Goal: Check status: Check status

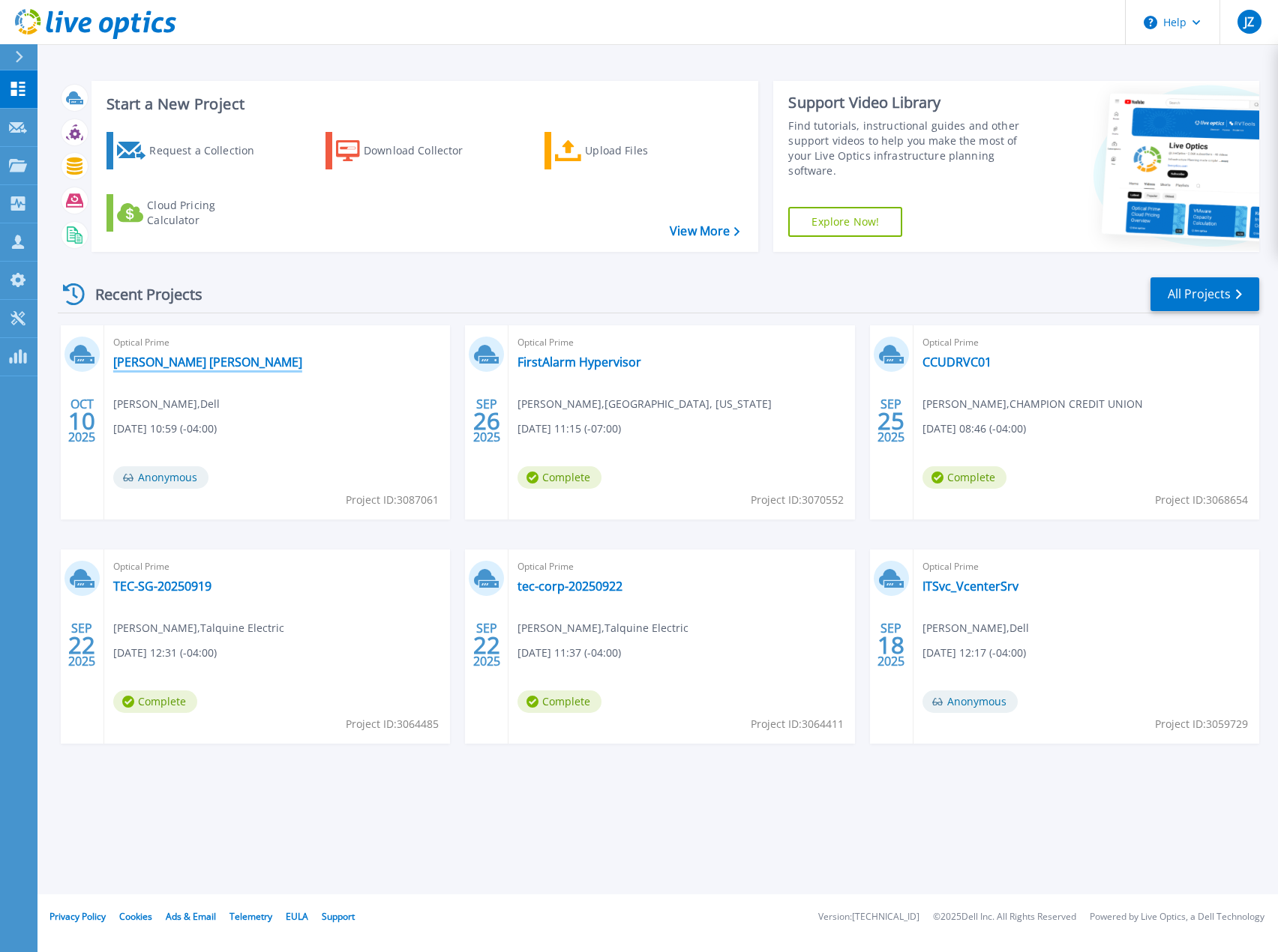
click at [191, 366] on link "[PERSON_NAME] [PERSON_NAME]" at bounding box center [208, 362] width 189 height 15
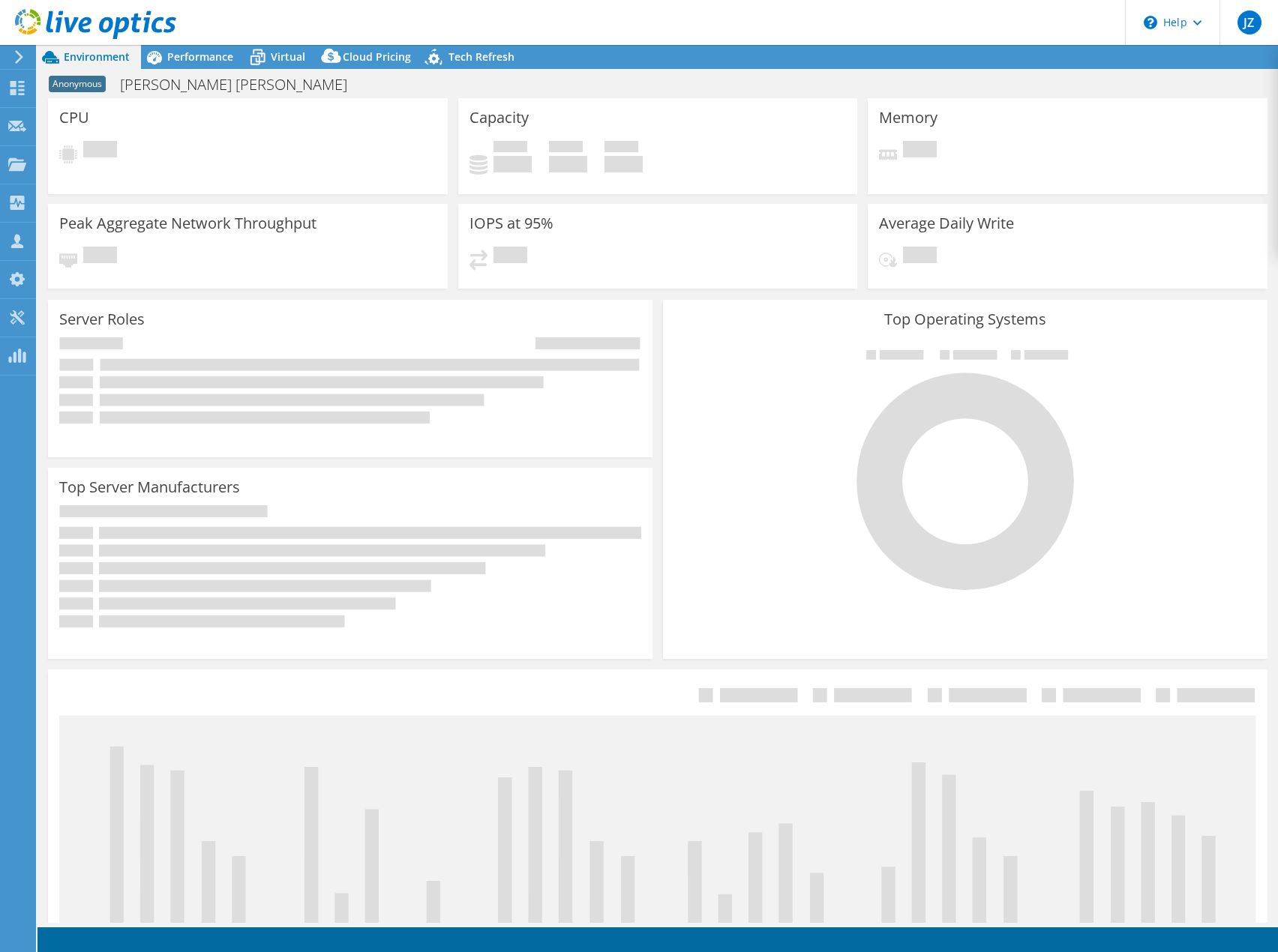
select select "USD"
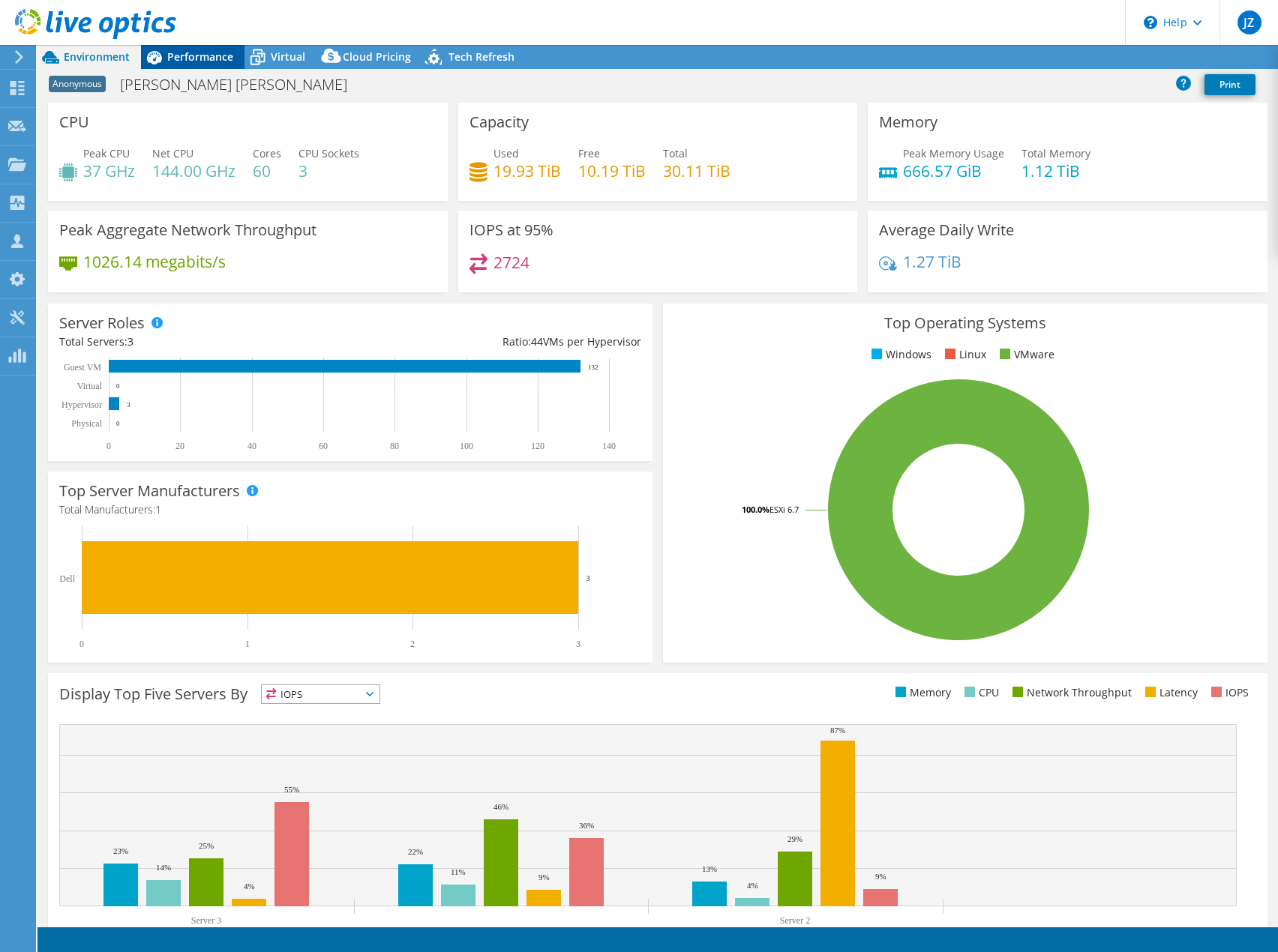
click at [202, 69] on div "Performance" at bounding box center [193, 56] width 104 height 24
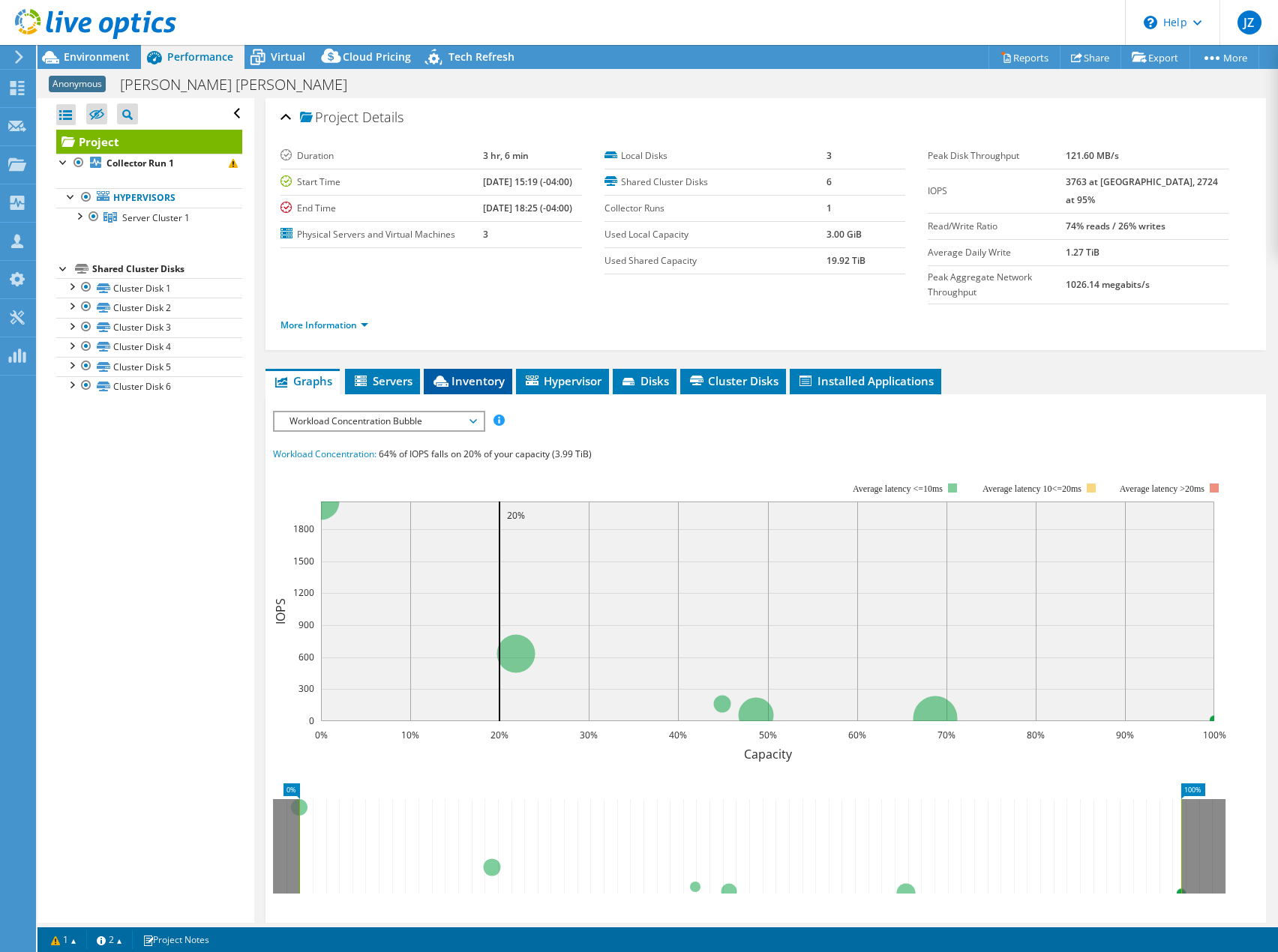
click at [496, 369] on li "Inventory" at bounding box center [468, 381] width 88 height 25
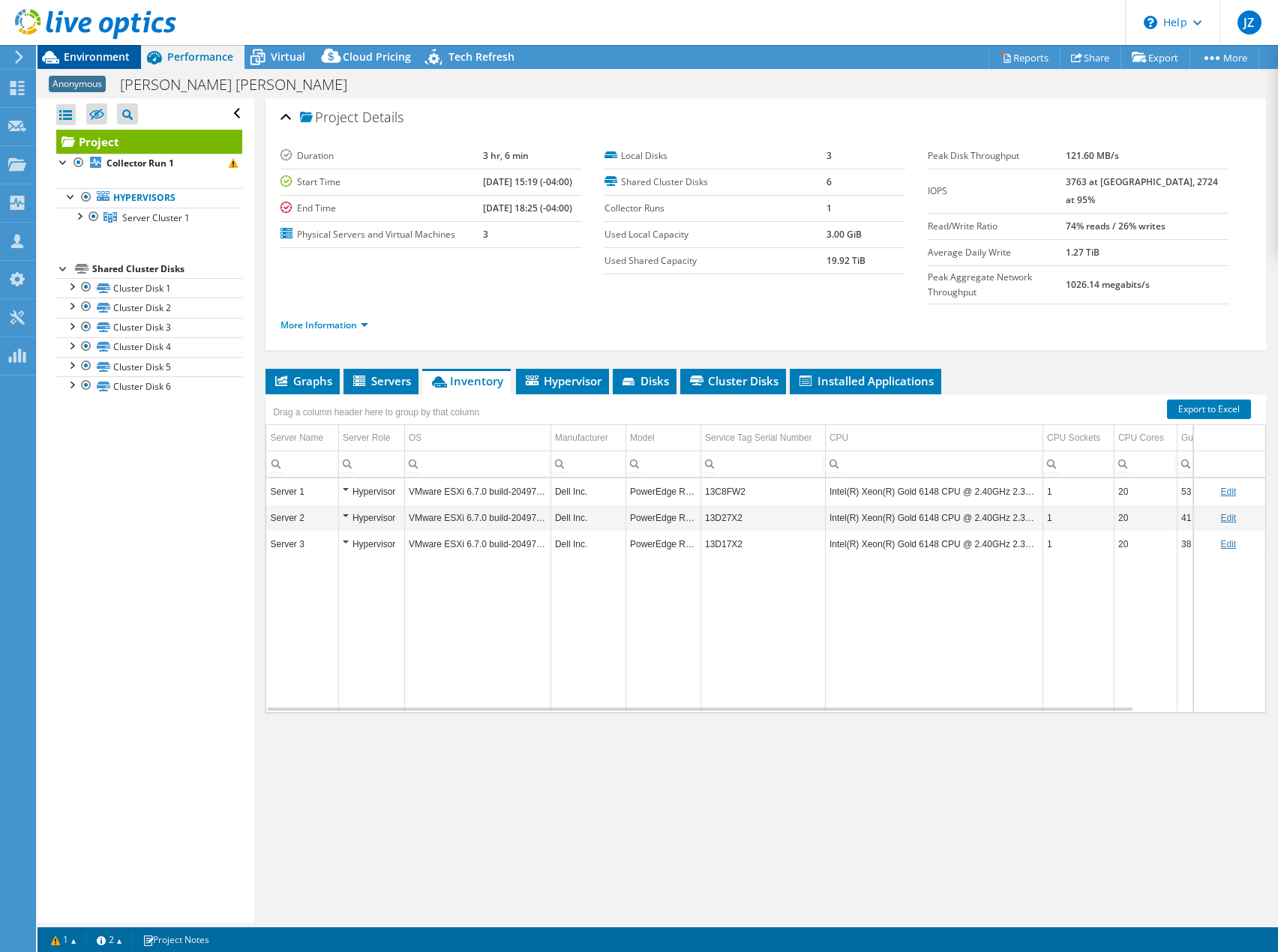
click at [111, 50] on span "Environment" at bounding box center [97, 56] width 66 height 14
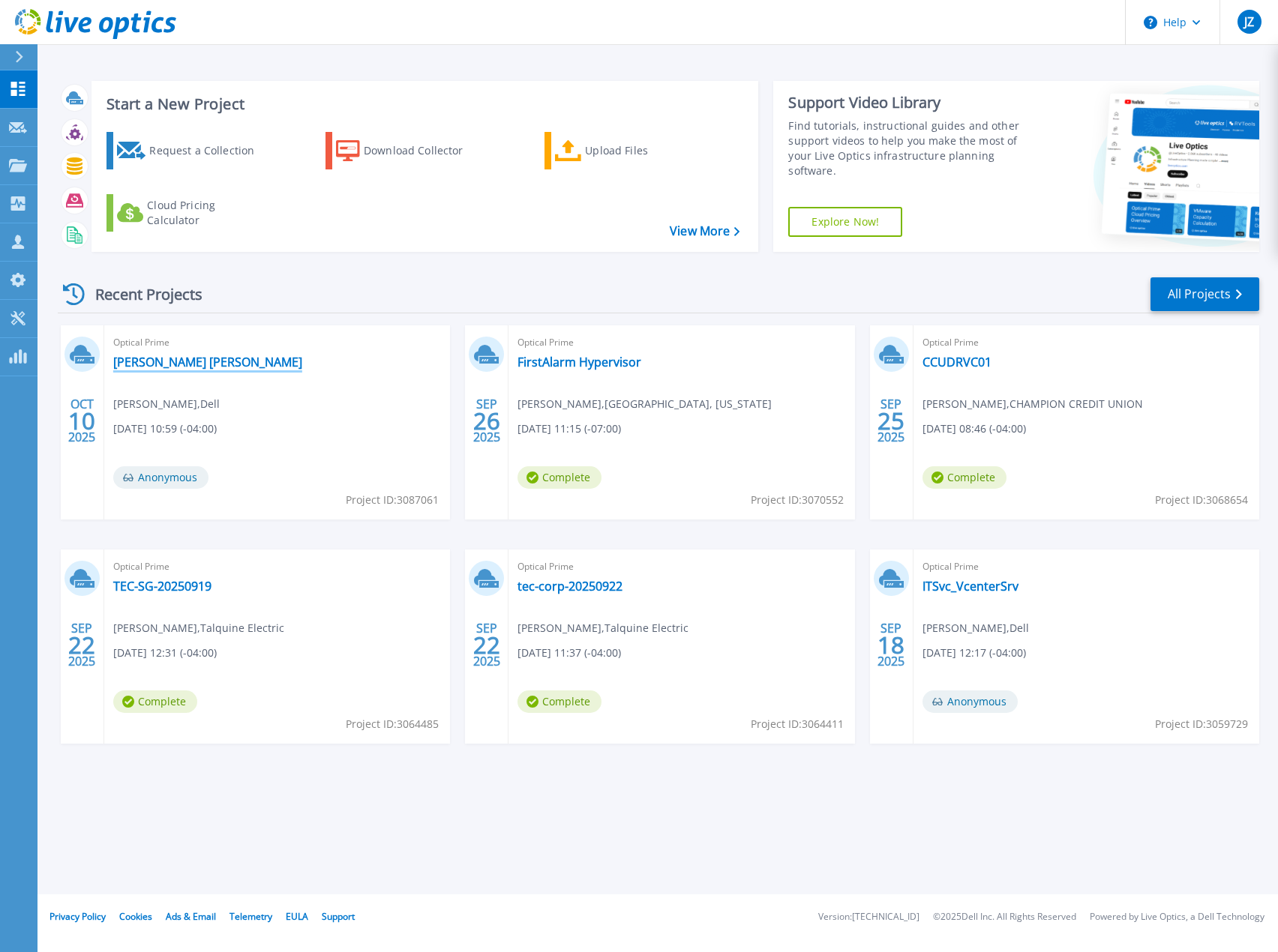
click at [159, 364] on link "[PERSON_NAME] [PERSON_NAME]" at bounding box center [208, 362] width 189 height 15
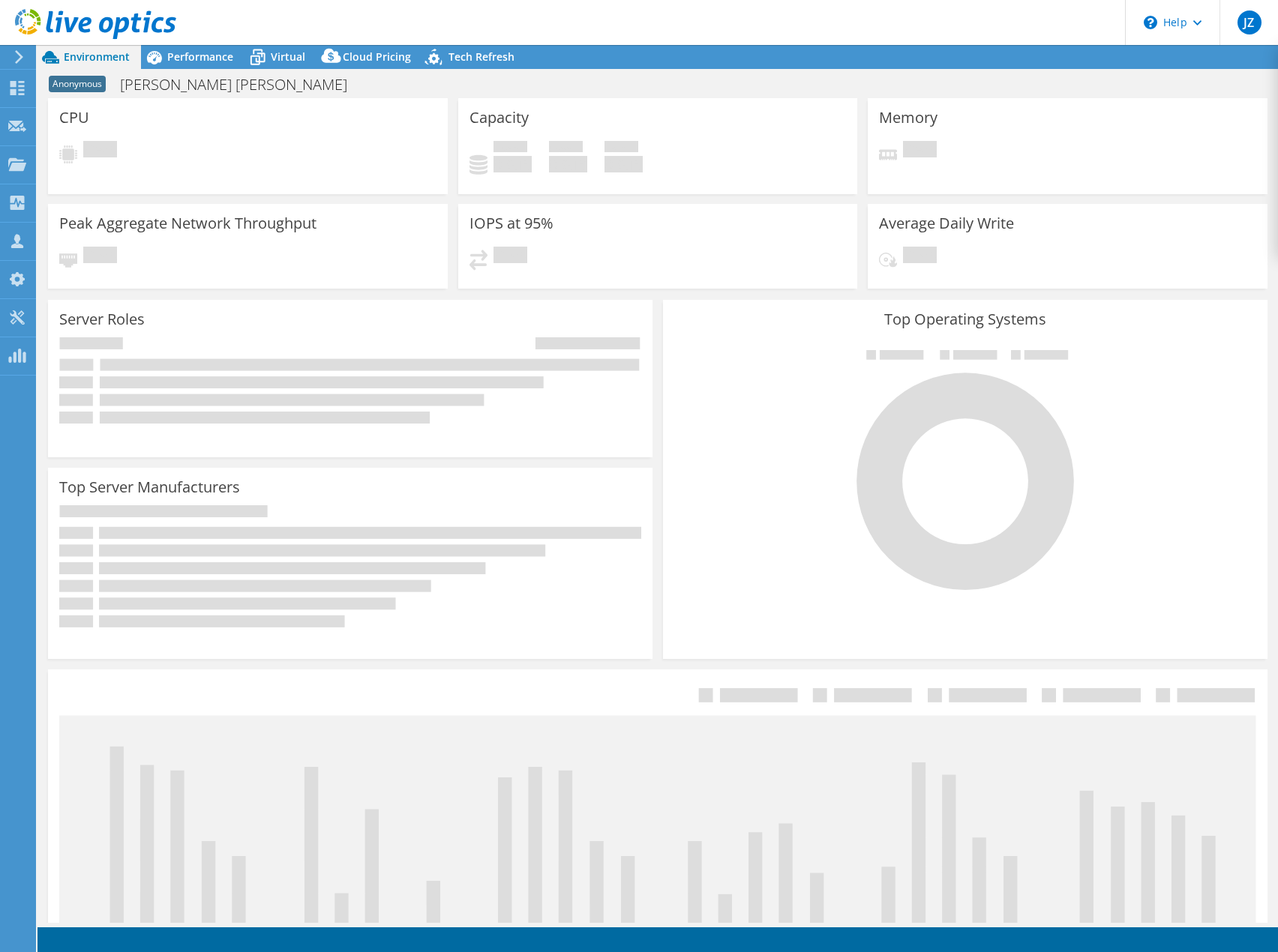
select select "USD"
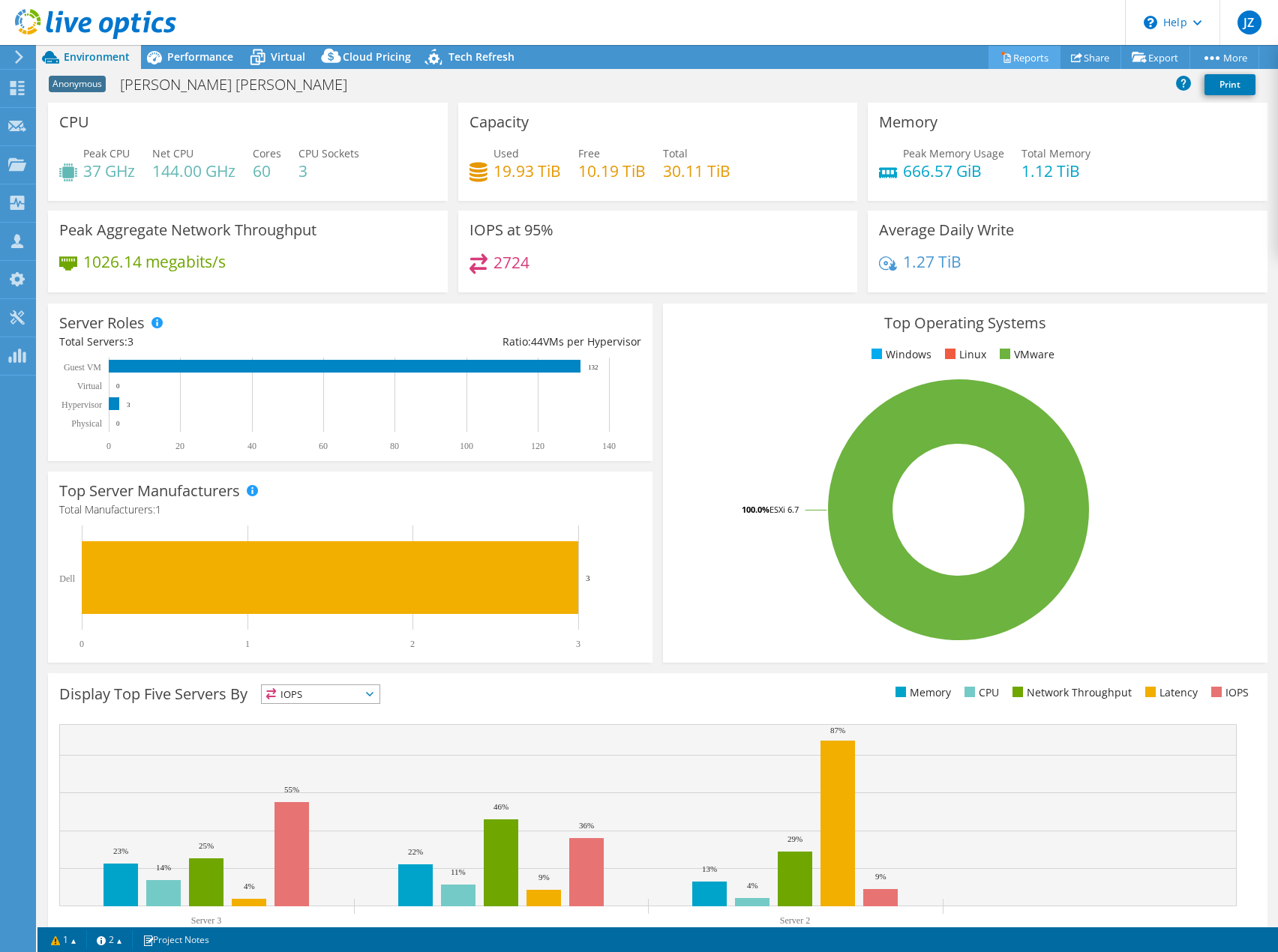
click at [1026, 60] on link "Reports" at bounding box center [1025, 57] width 72 height 23
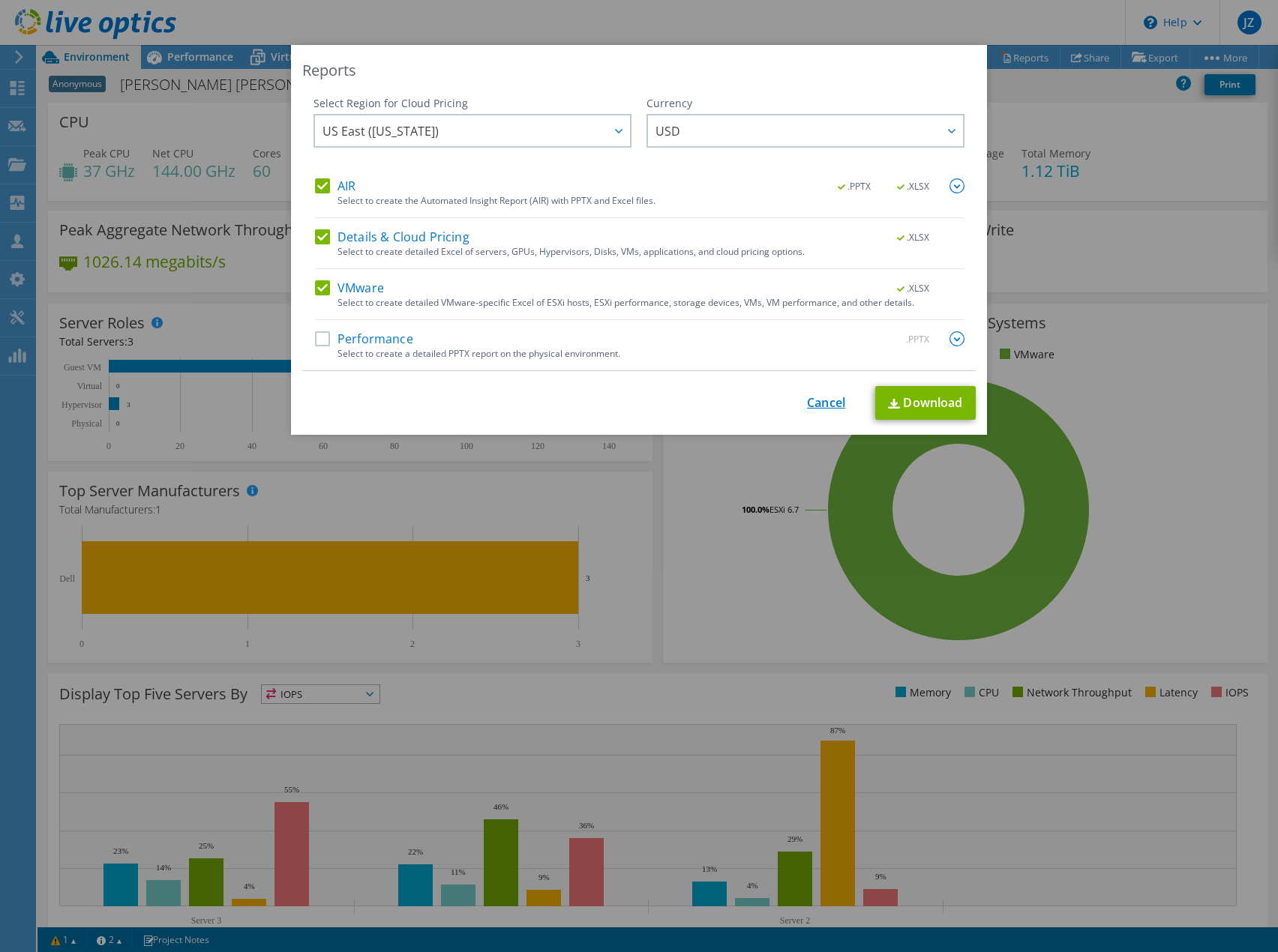
drag, startPoint x: 828, startPoint y: 396, endPoint x: 808, endPoint y: 388, distance: 21.5
click at [827, 396] on link "Cancel" at bounding box center [827, 402] width 38 height 14
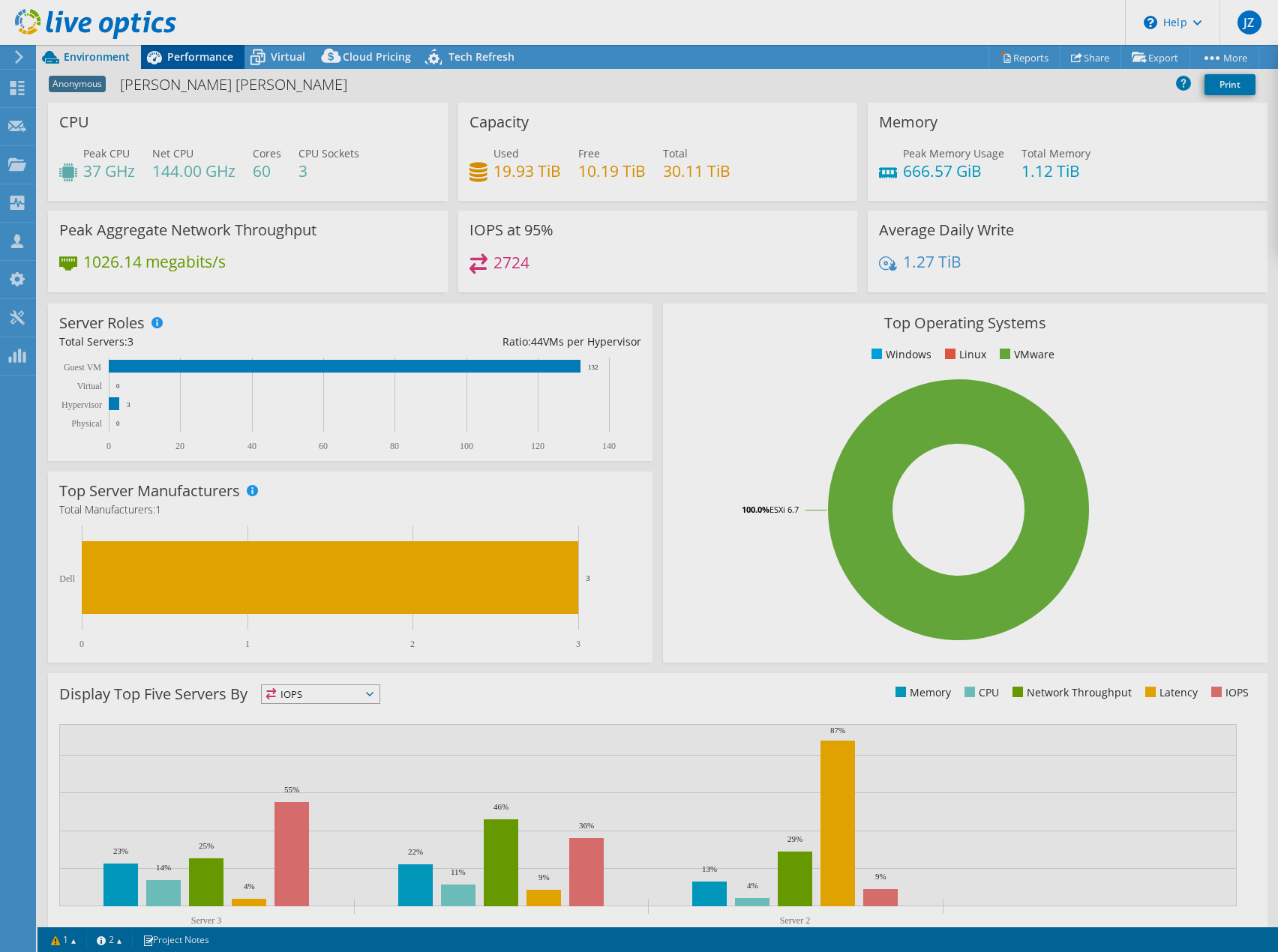
click at [184, 59] on span "Performance" at bounding box center [200, 56] width 66 height 14
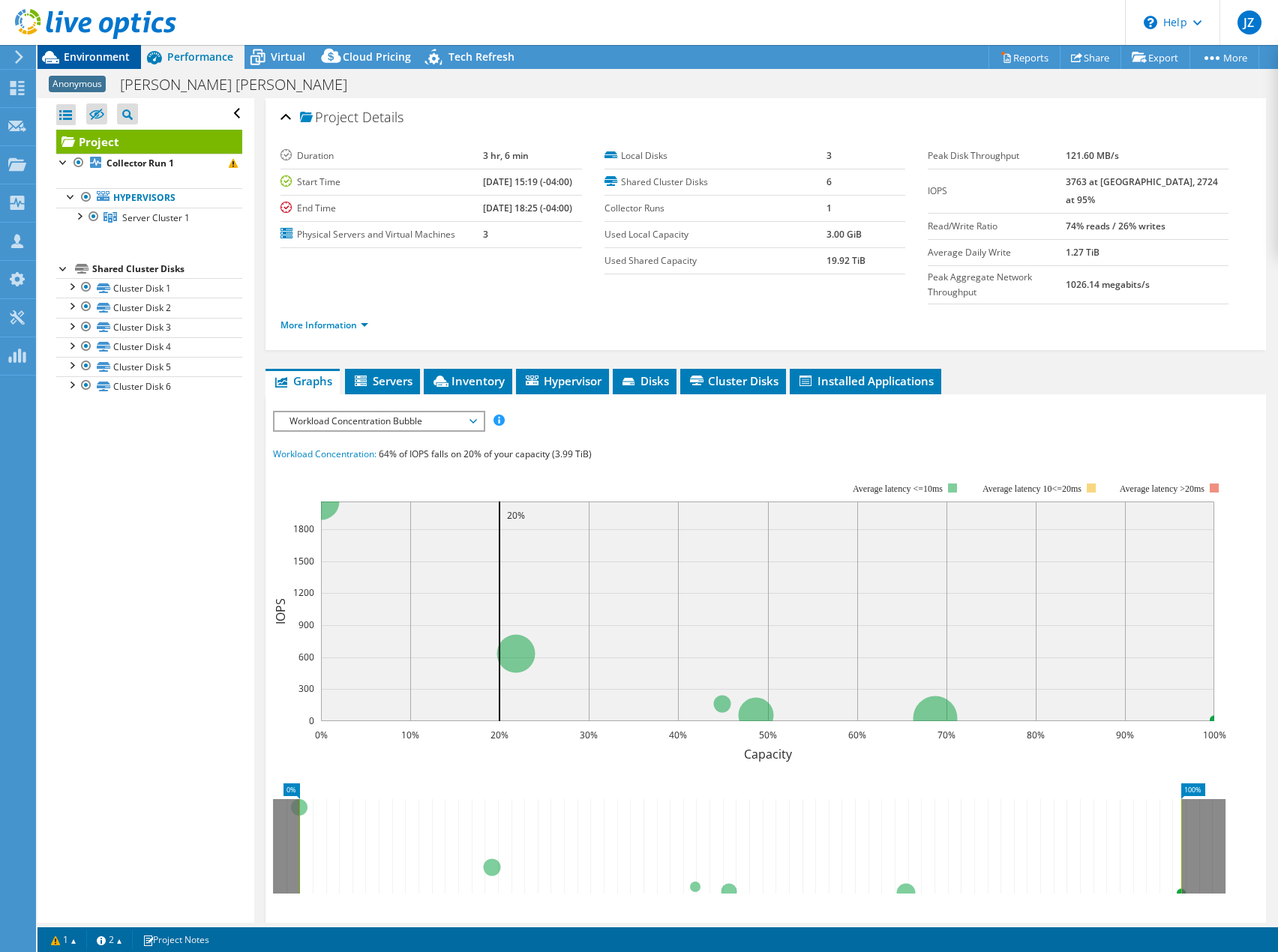
click at [105, 53] on span "Environment" at bounding box center [97, 56] width 66 height 14
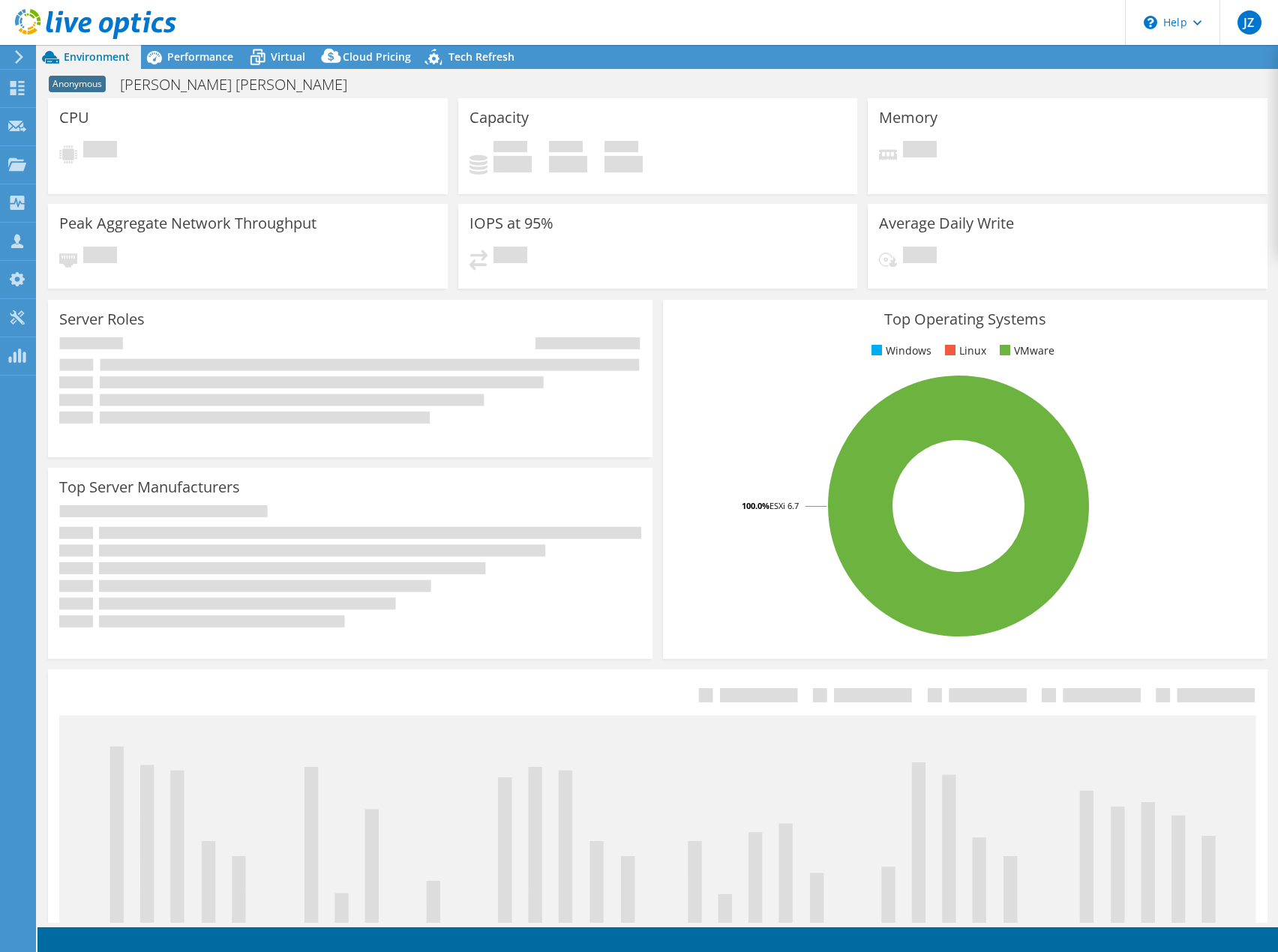
select select "USD"
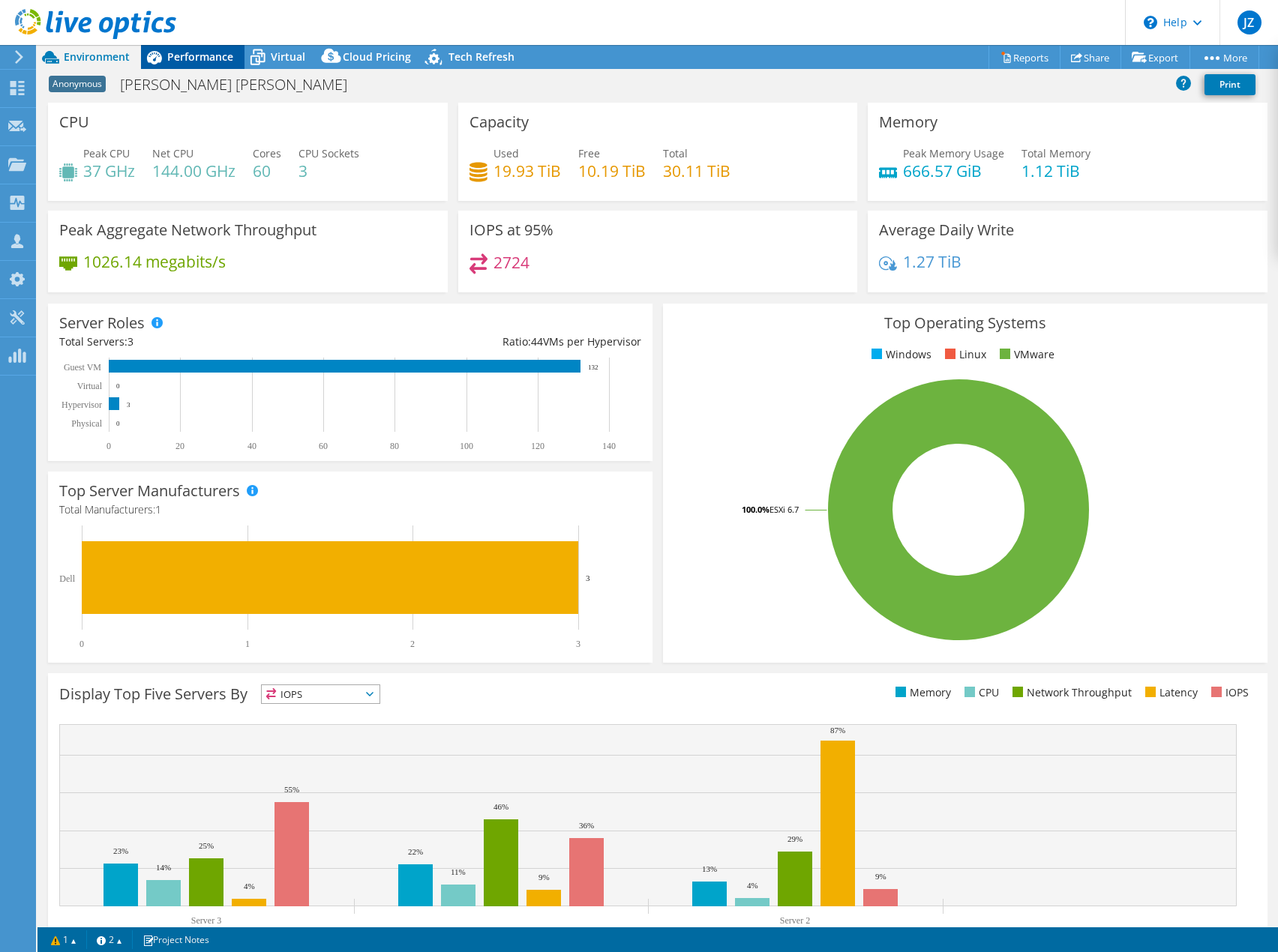
click at [217, 64] on div "Performance" at bounding box center [193, 56] width 104 height 24
